Goal: Find specific page/section: Find specific page/section

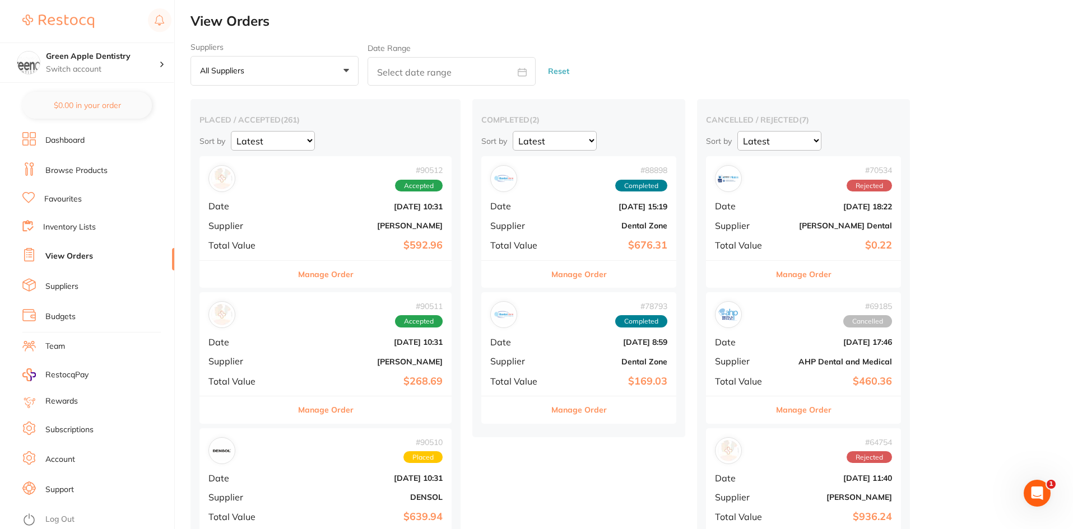
click at [71, 194] on link "Favourites" at bounding box center [63, 199] width 38 height 11
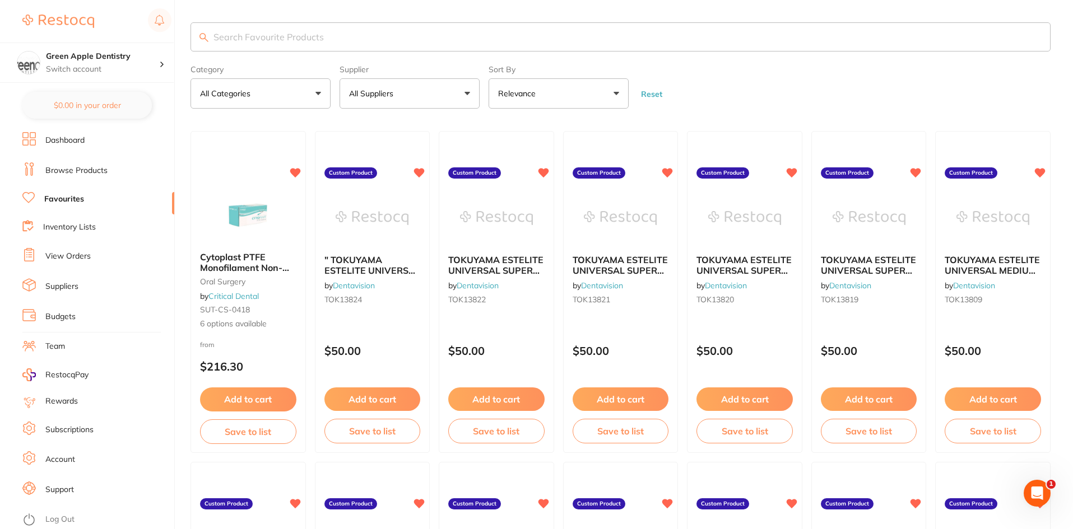
click at [249, 87] on button "All Categories" at bounding box center [260, 93] width 140 height 30
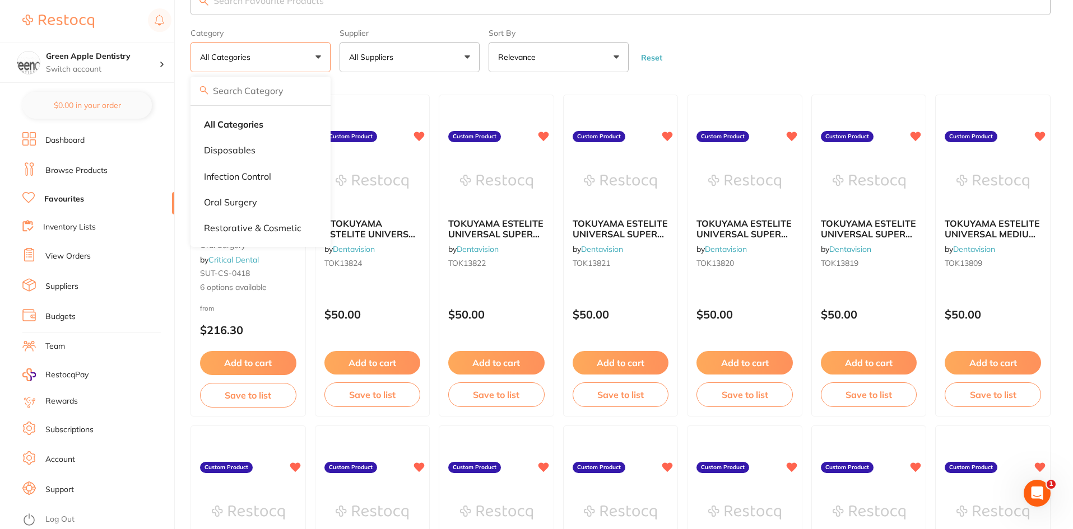
scroll to position [56, 0]
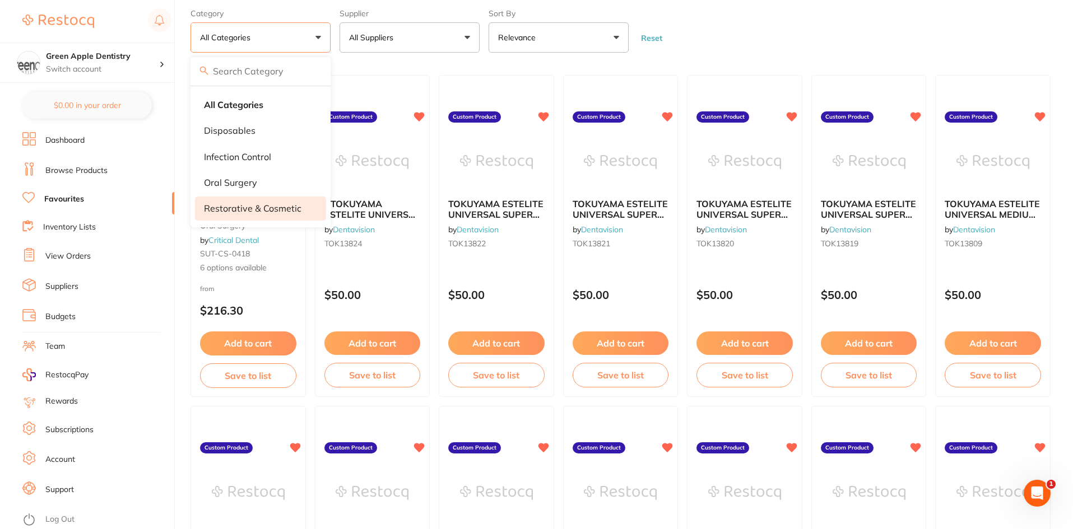
click at [263, 203] on p "restorative & cosmetic" at bounding box center [252, 208] width 97 height 10
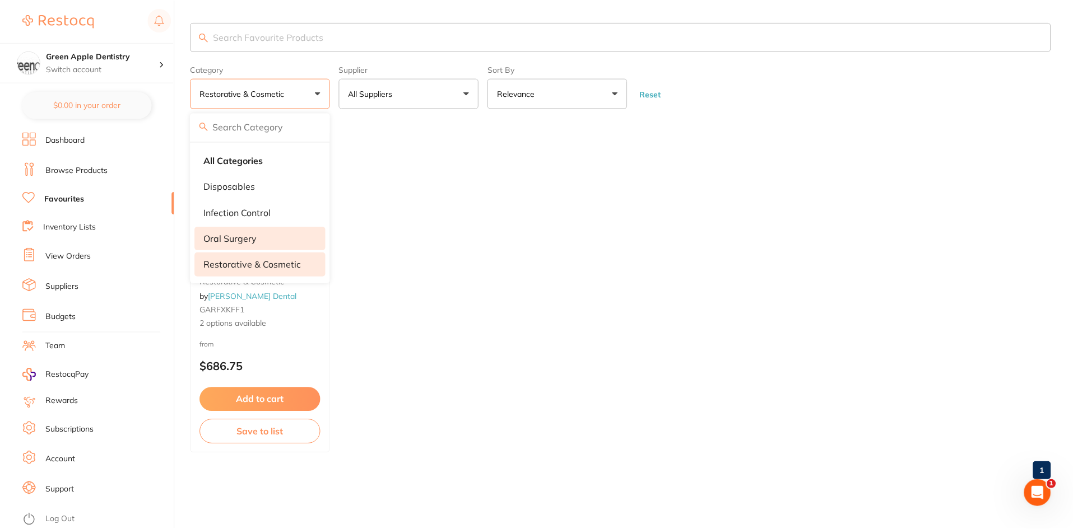
scroll to position [0, 0]
click at [269, 264] on p "restorative & cosmetic" at bounding box center [252, 264] width 97 height 10
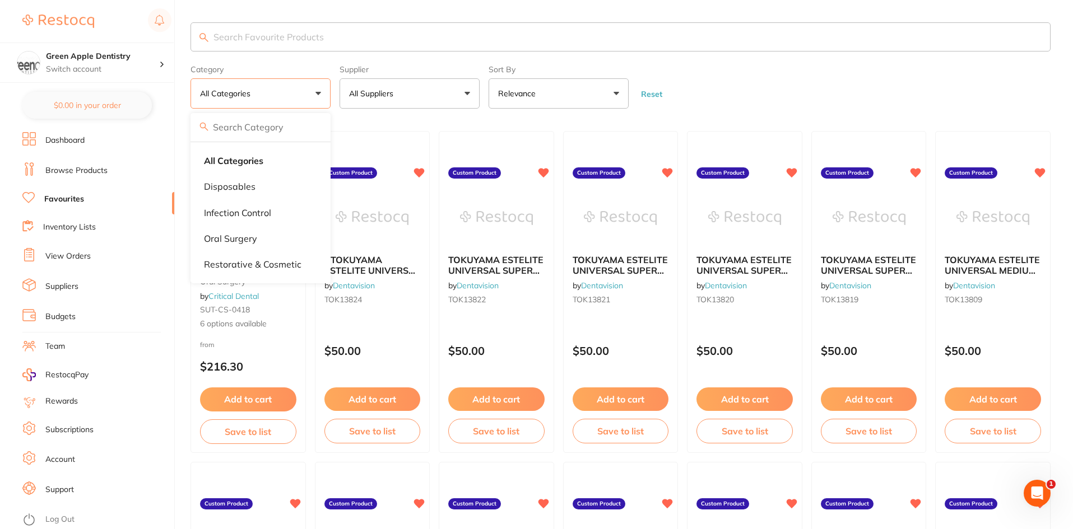
click at [278, 93] on button "All Categories" at bounding box center [260, 93] width 140 height 30
click at [249, 86] on button "All Categories" at bounding box center [260, 93] width 140 height 30
click at [246, 259] on p "restorative & cosmetic" at bounding box center [252, 264] width 97 height 10
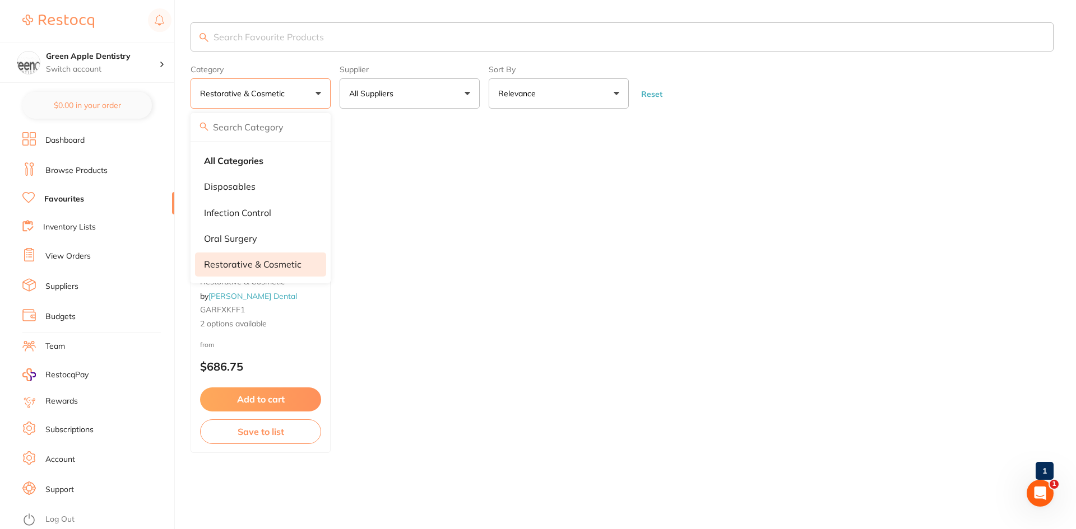
click at [868, 90] on form "Category restorative & cosmetic All Categories disposables infection control [M…" at bounding box center [621, 85] width 863 height 48
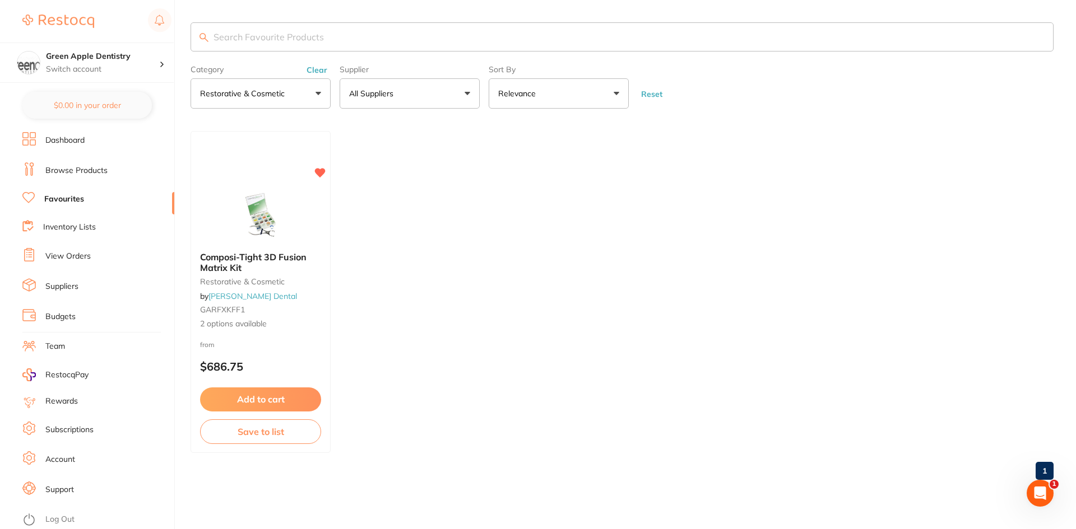
click at [70, 224] on link "Inventory Lists" at bounding box center [69, 227] width 53 height 11
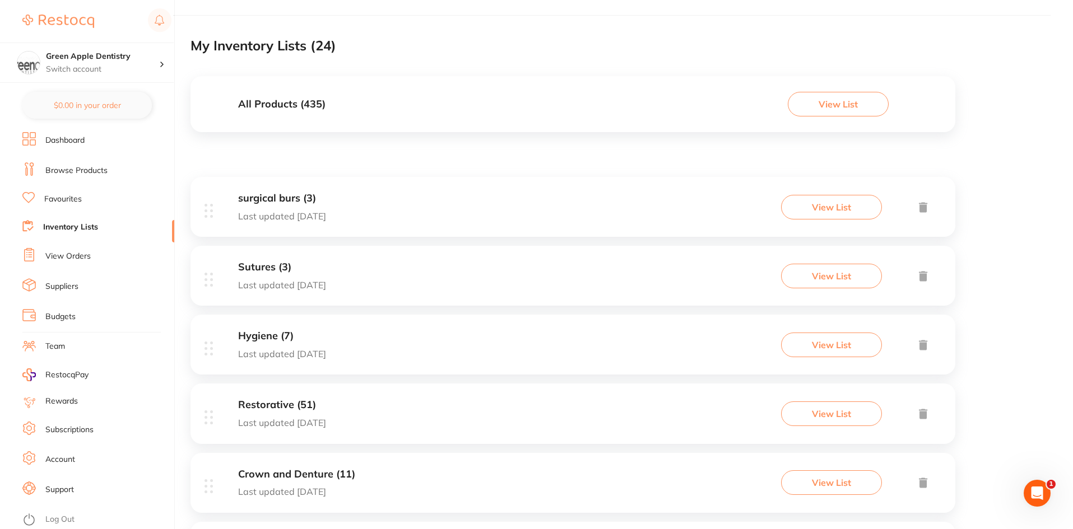
scroll to position [112, 0]
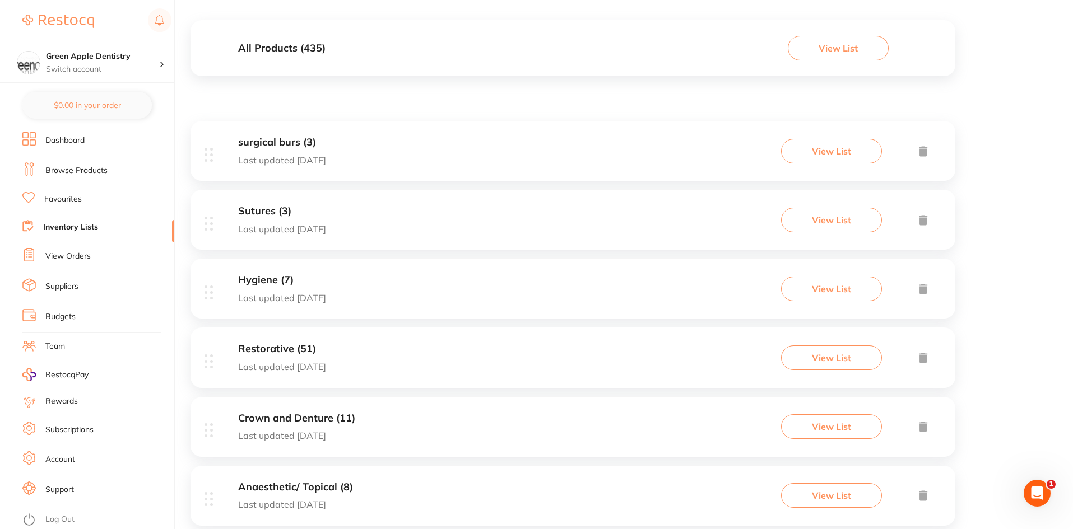
click at [816, 423] on button "View List" at bounding box center [831, 427] width 101 height 25
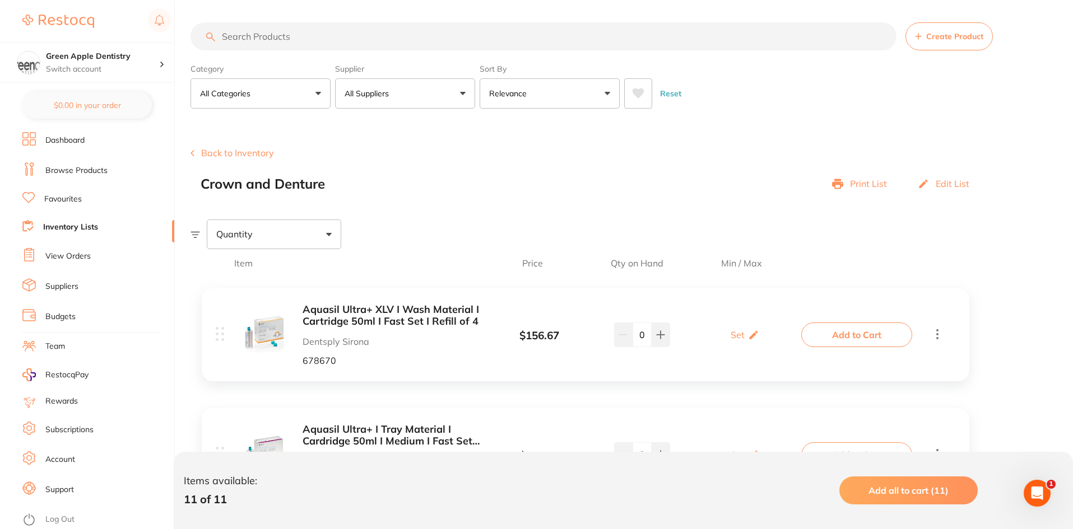
click at [309, 31] on input "search" at bounding box center [543, 36] width 706 height 28
click at [80, 16] on img at bounding box center [58, 21] width 72 height 13
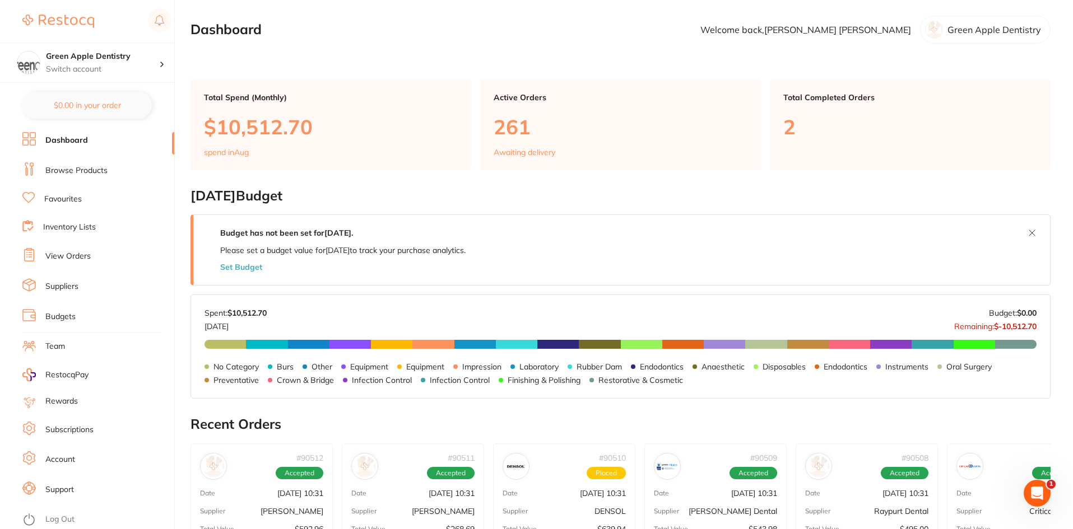
scroll to position [168, 0]
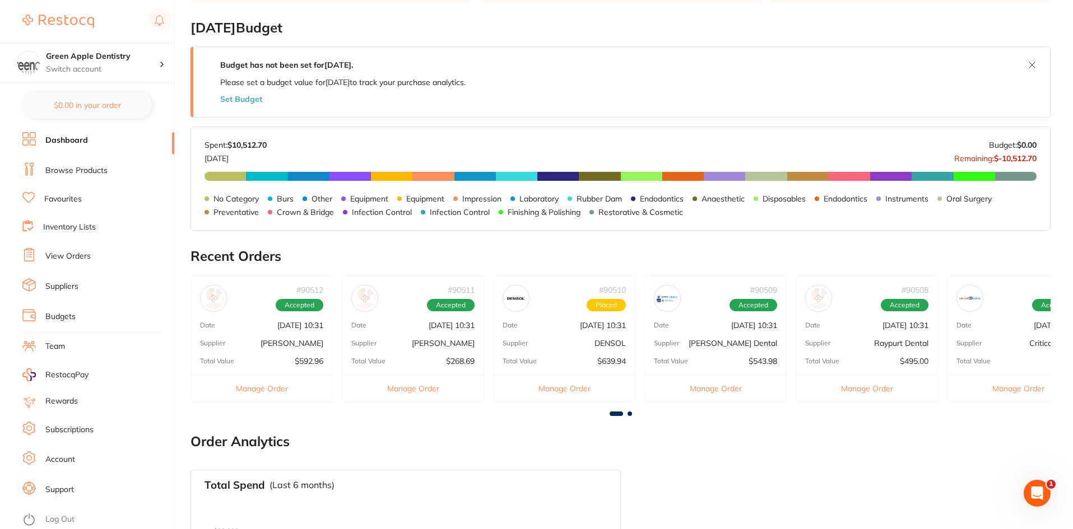
click at [55, 143] on link "Dashboard" at bounding box center [66, 140] width 43 height 11
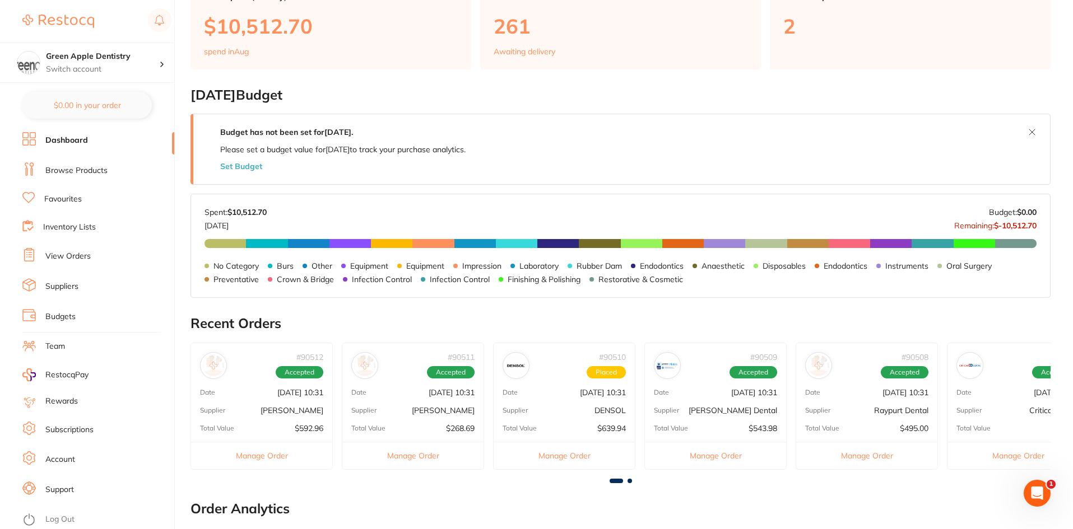
scroll to position [0, 0]
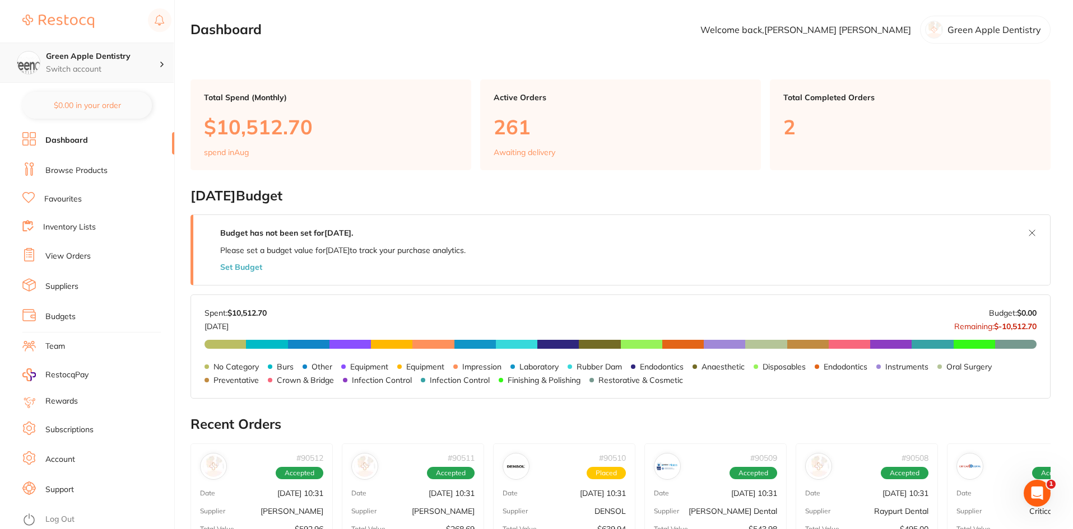
click at [95, 64] on p "Switch account" at bounding box center [102, 69] width 113 height 11
click at [106, 69] on p "Switch account" at bounding box center [102, 69] width 113 height 11
click at [61, 169] on link "Browse Products" at bounding box center [76, 170] width 62 height 11
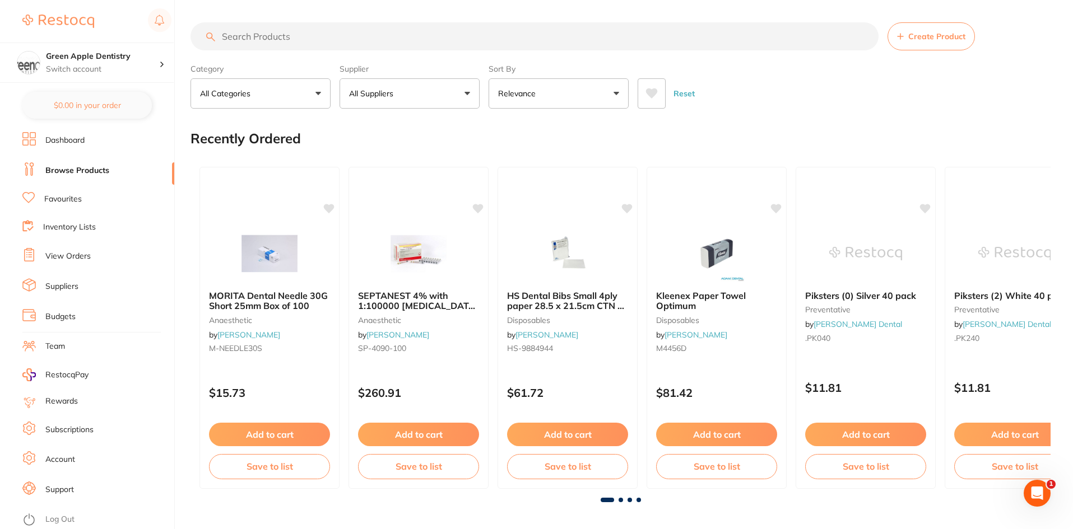
click at [250, 34] on input "search" at bounding box center [534, 36] width 688 height 28
type input "o"
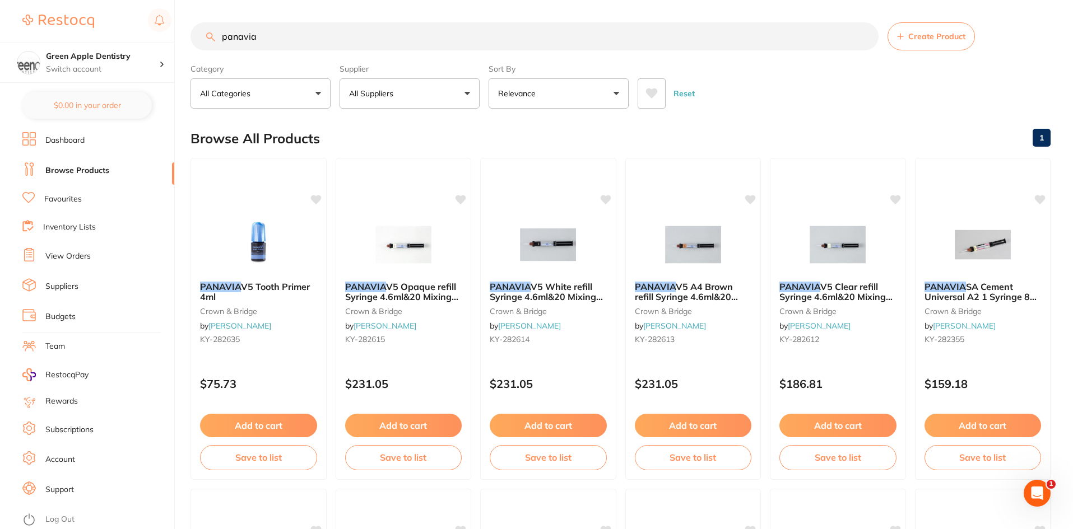
type input "panavia"
